Goal: Task Accomplishment & Management: Use online tool/utility

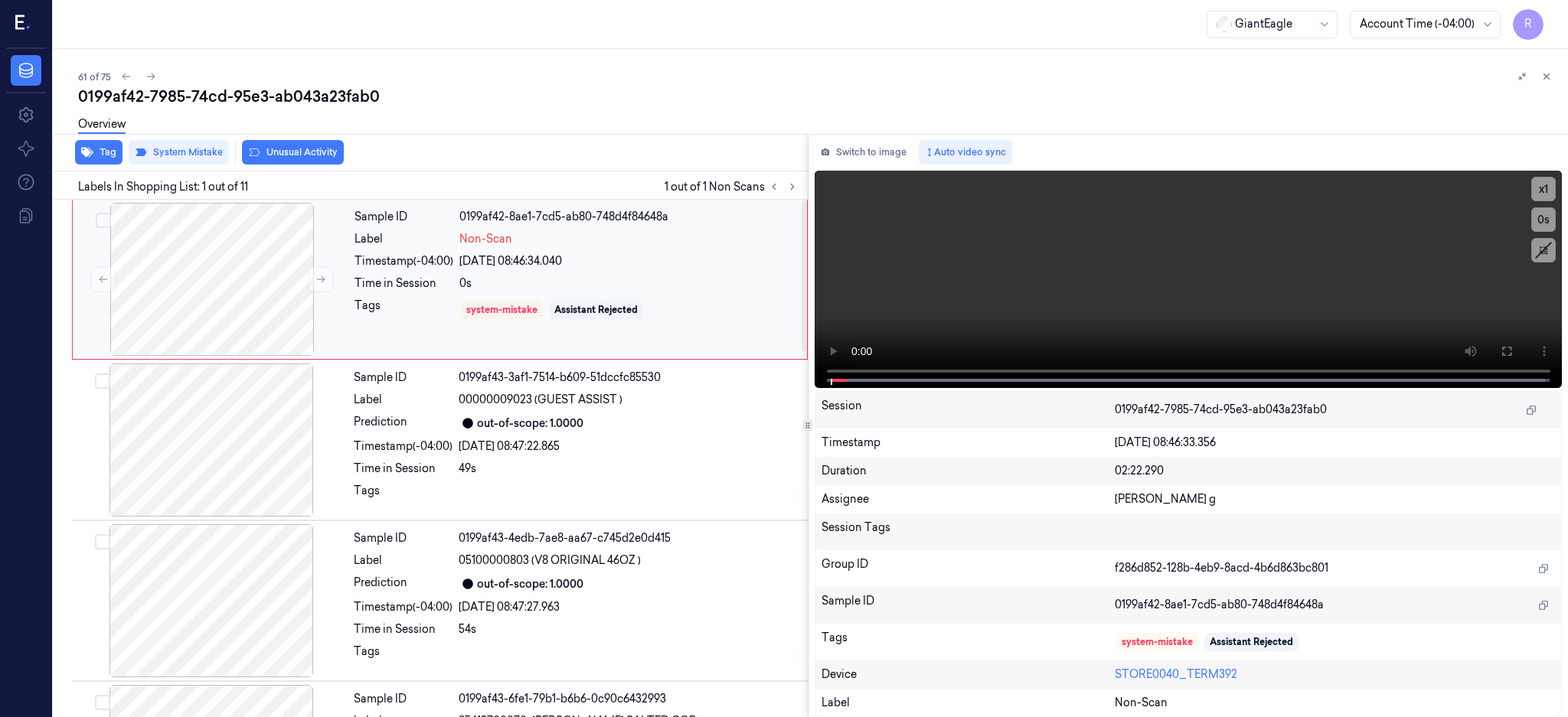
click at [227, 281] on div at bounding box center [212, 280] width 272 height 153
click at [205, 280] on div at bounding box center [212, 280] width 272 height 153
click at [1513, 356] on icon at bounding box center [1507, 350] width 12 height 12
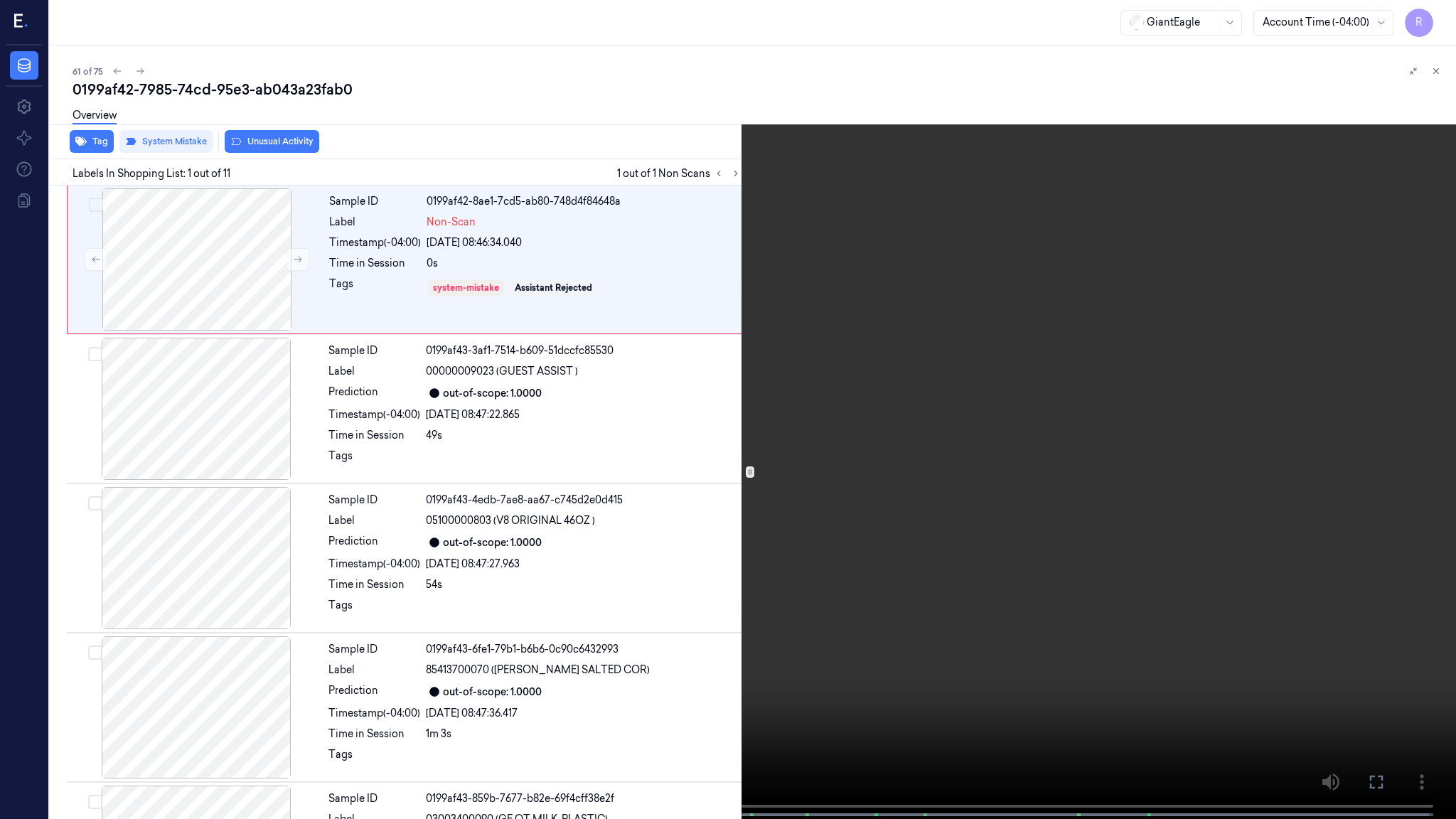
click at [888, 401] on video at bounding box center [728, 411] width 1456 height 822
click at [847, 407] on video at bounding box center [728, 411] width 1456 height 822
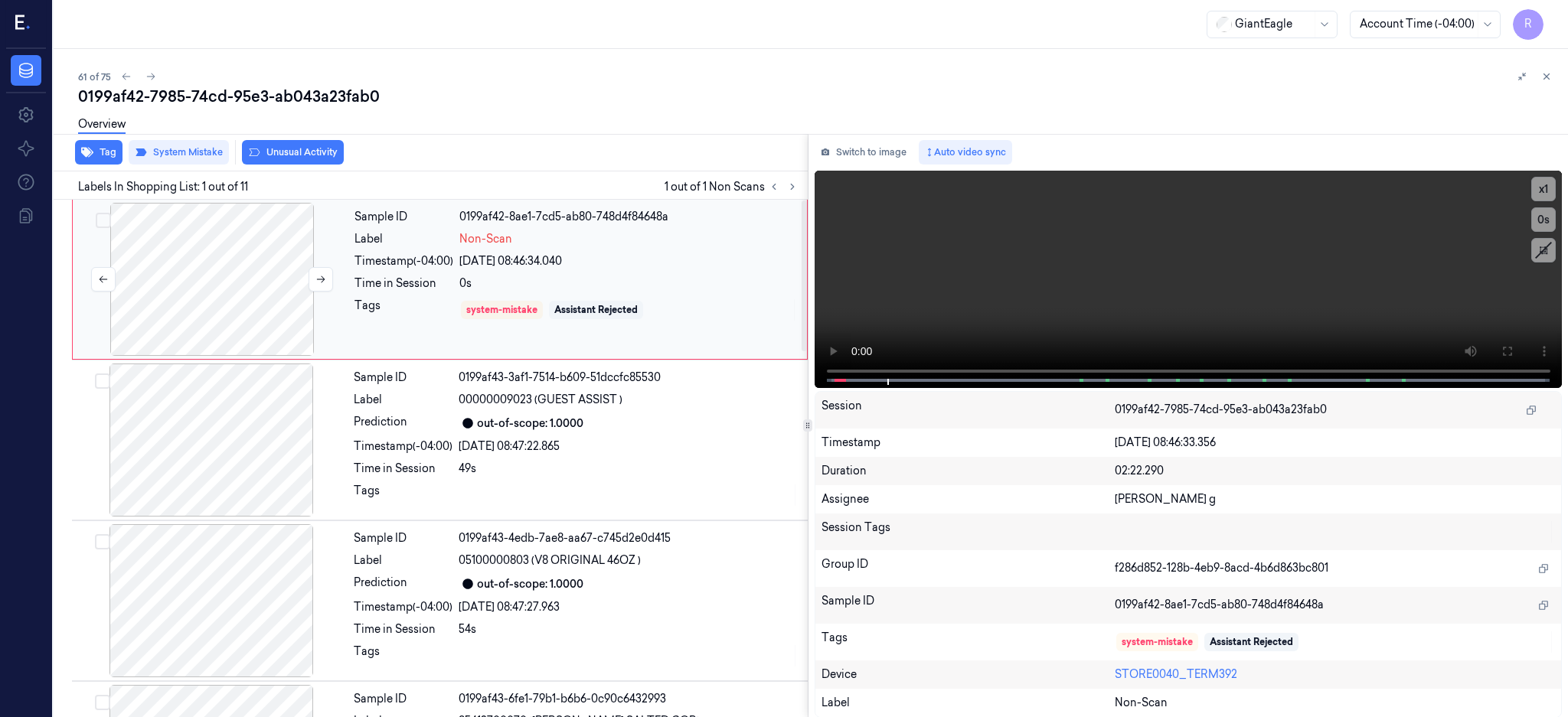
drag, startPoint x: 242, startPoint y: 263, endPoint x: 252, endPoint y: 267, distance: 10.8
click at [247, 263] on div at bounding box center [212, 280] width 272 height 153
